Goal: Transaction & Acquisition: Purchase product/service

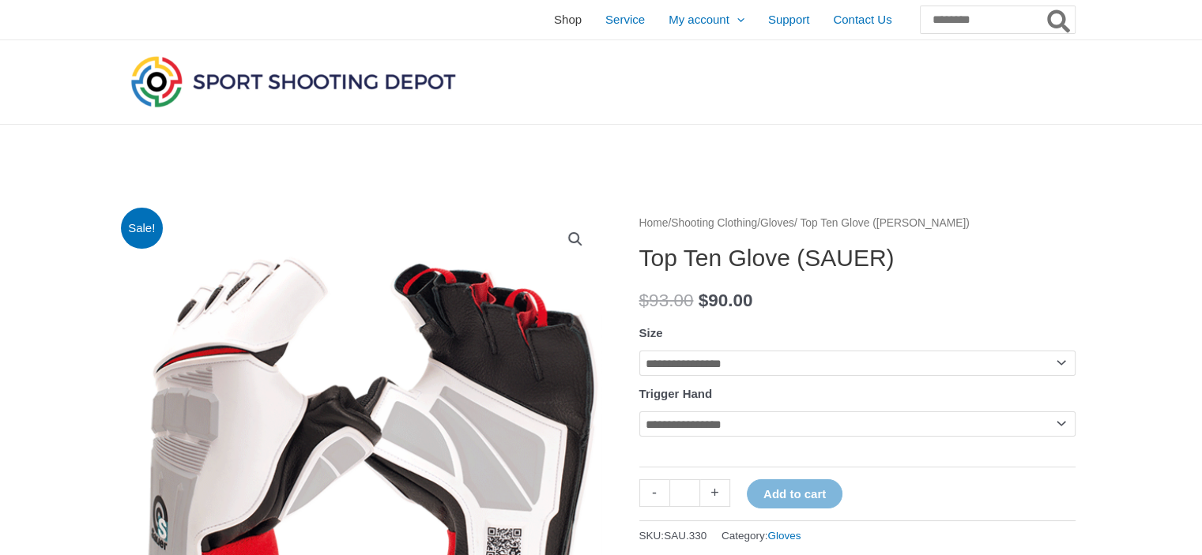
click at [554, 18] on span "Shop" at bounding box center [568, 20] width 28 height 40
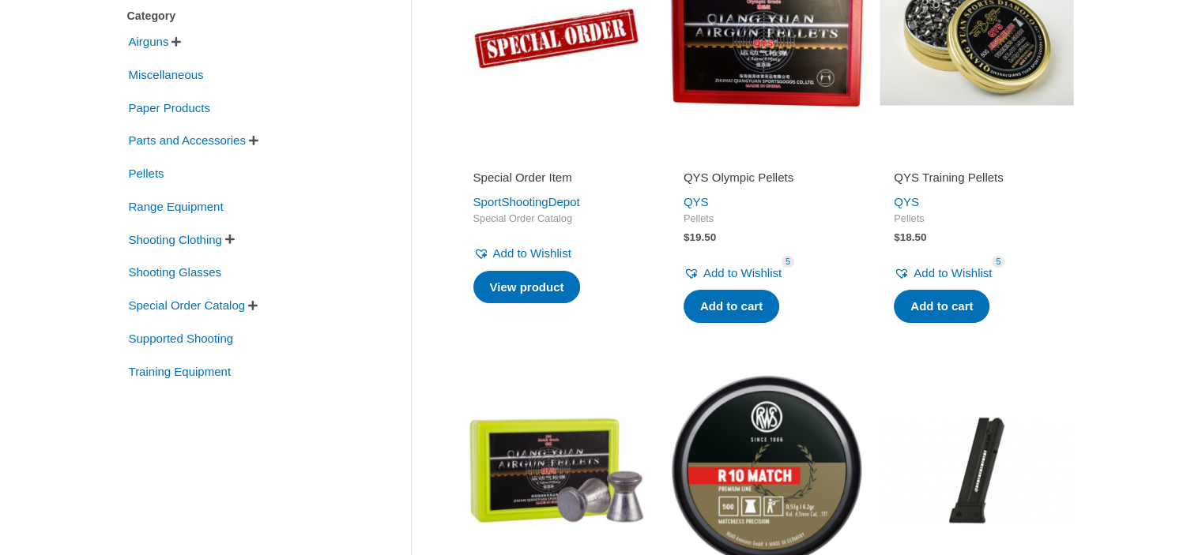
scroll to position [395, 0]
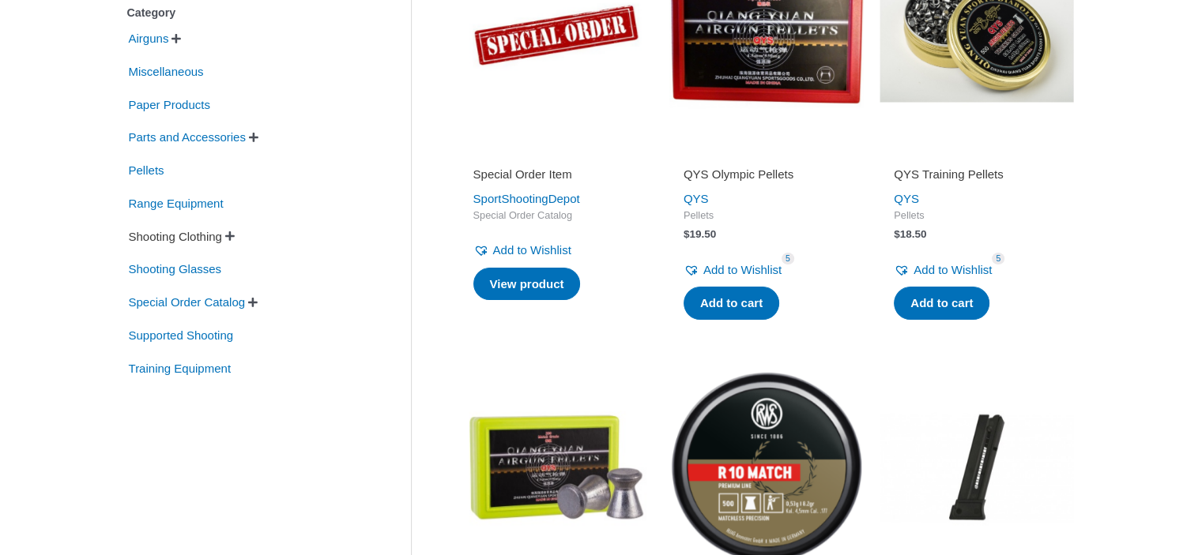
click at [190, 233] on span "Shooting Clothing" at bounding box center [175, 237] width 96 height 27
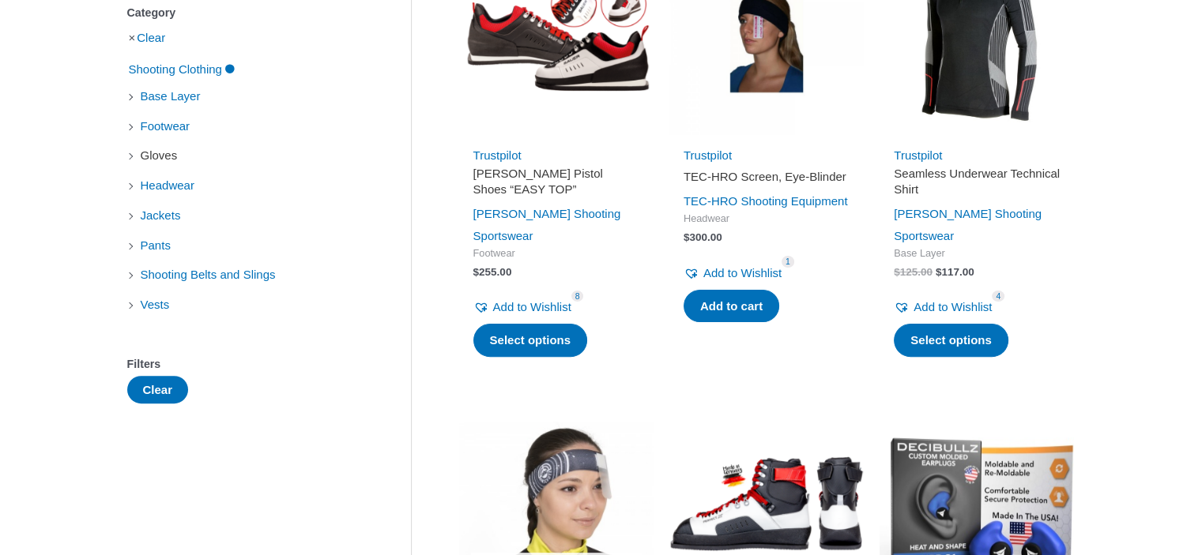
click at [154, 149] on span "Gloves" at bounding box center [159, 155] width 40 height 27
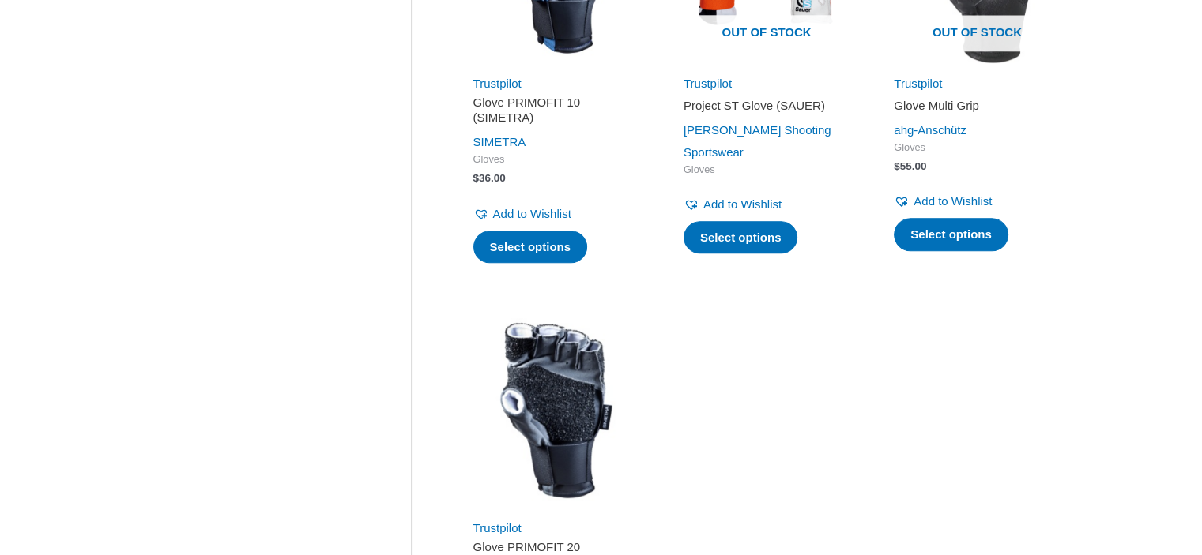
scroll to position [1817, 0]
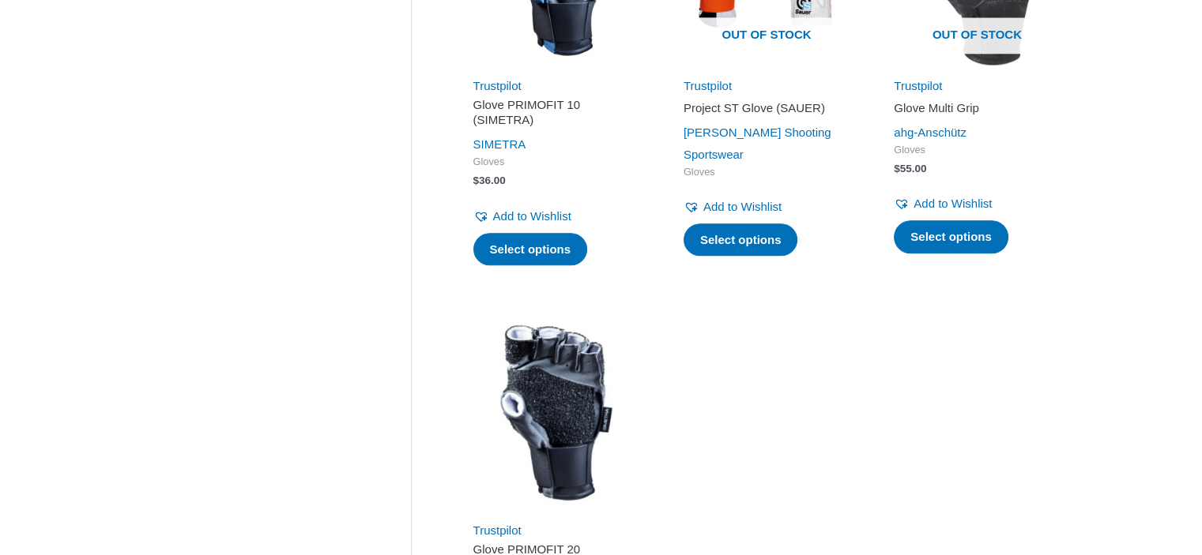
scroll to position [395, 0]
